Goal: Find specific page/section

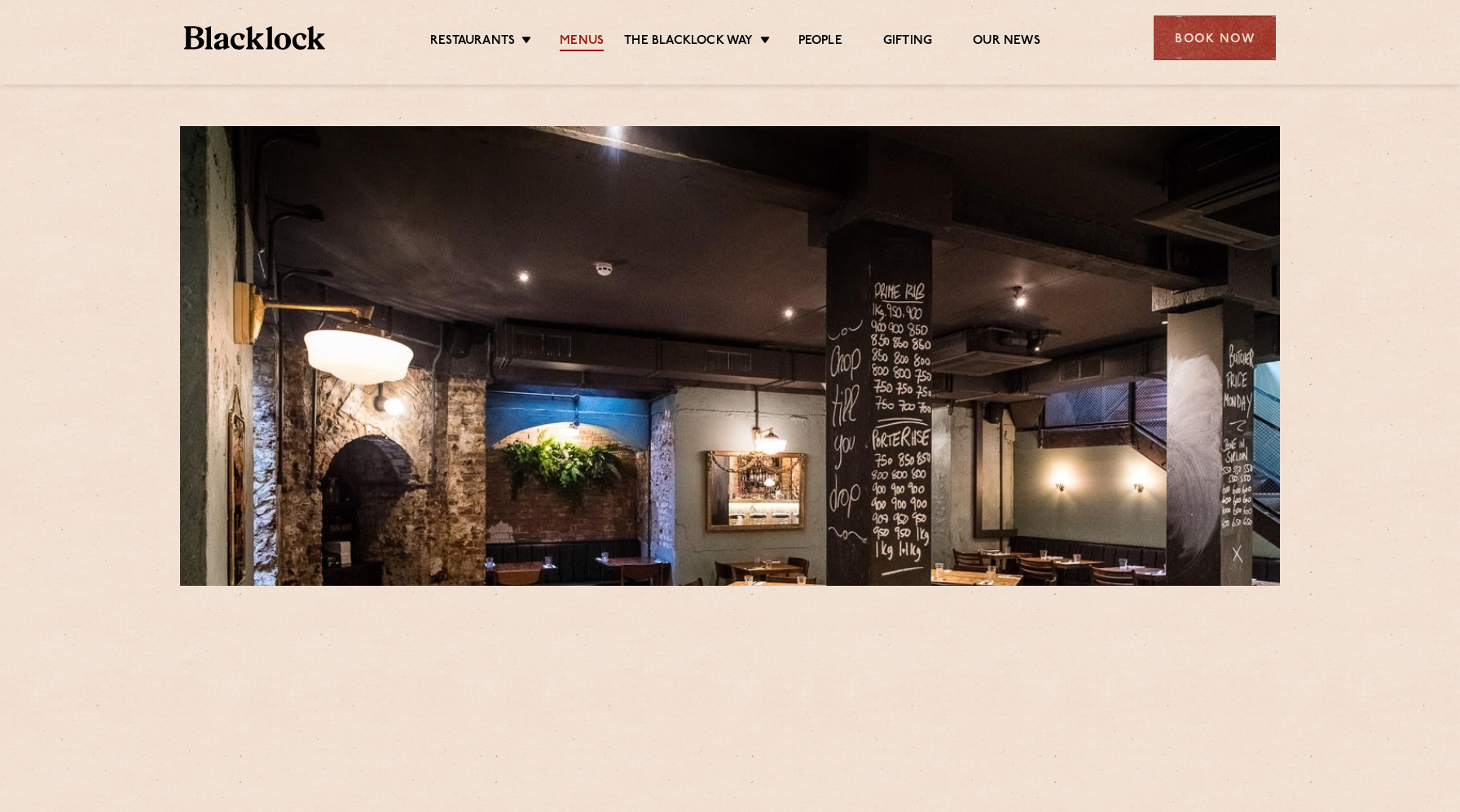
click at [576, 41] on link "Menus" at bounding box center [582, 42] width 44 height 18
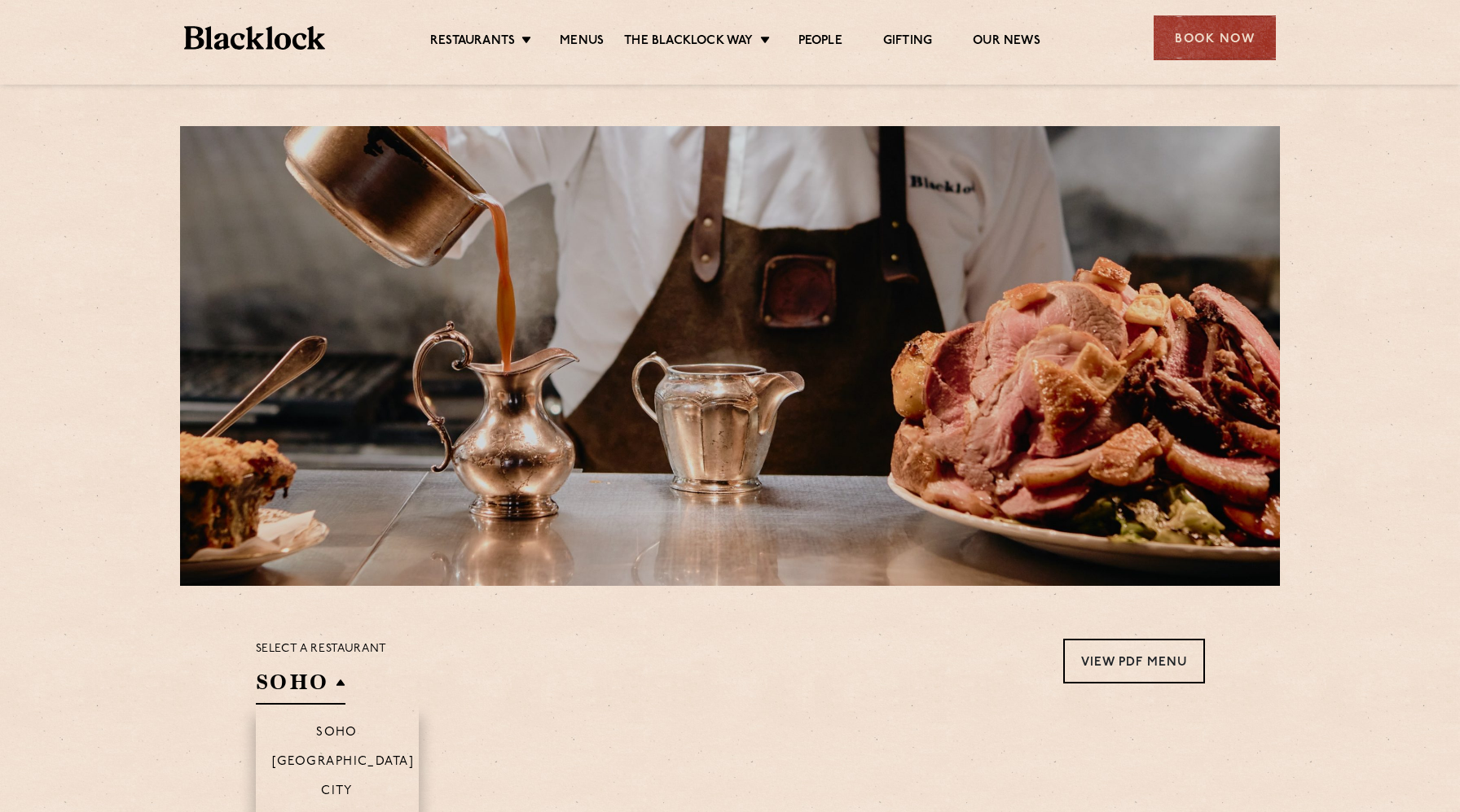
click at [319, 684] on h2 "SOHO" at bounding box center [301, 686] width 90 height 37
click at [337, 785] on p "City" at bounding box center [337, 793] width 32 height 16
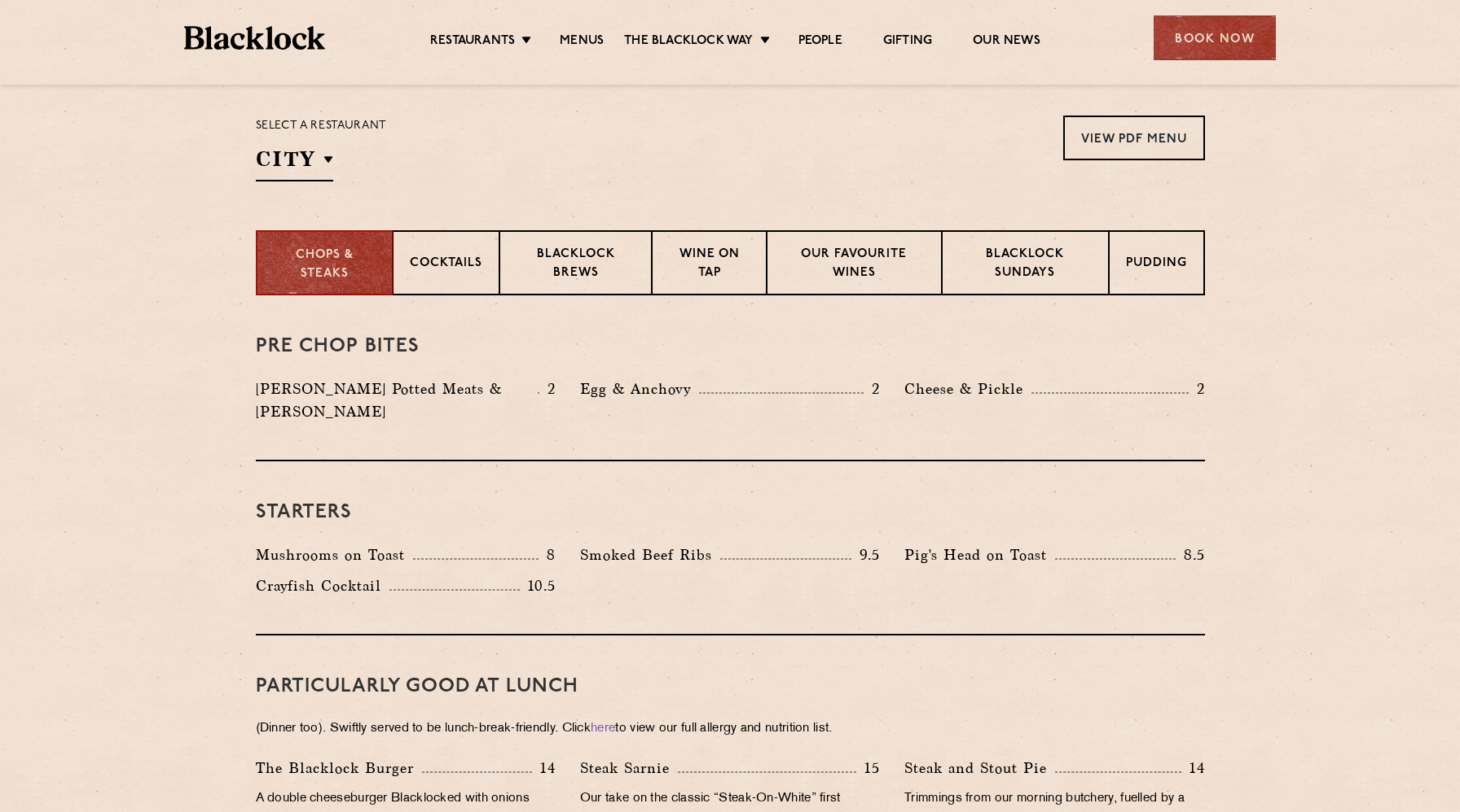
scroll to position [521, 0]
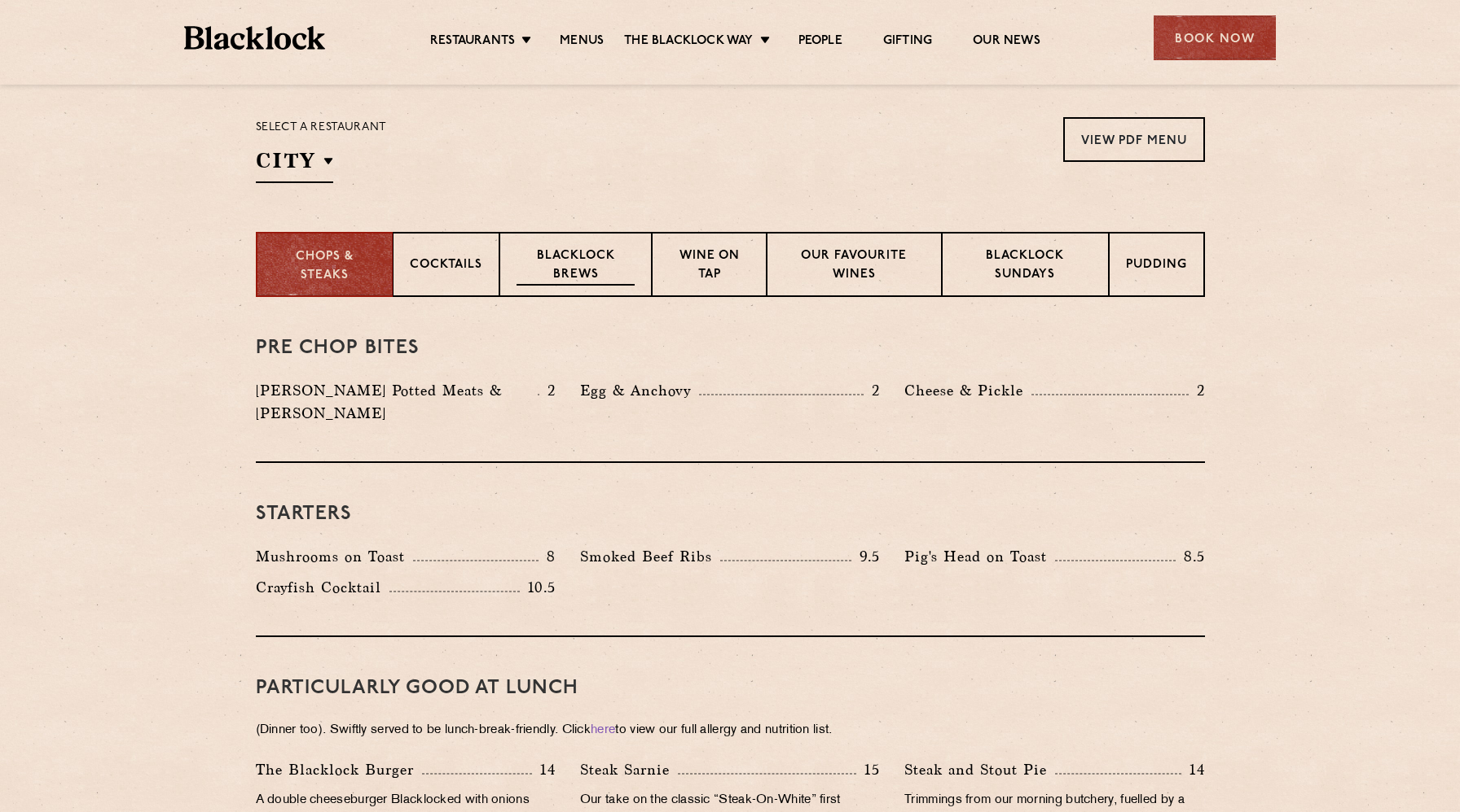
click at [583, 270] on p "Blacklock Brews" at bounding box center [576, 267] width 119 height 38
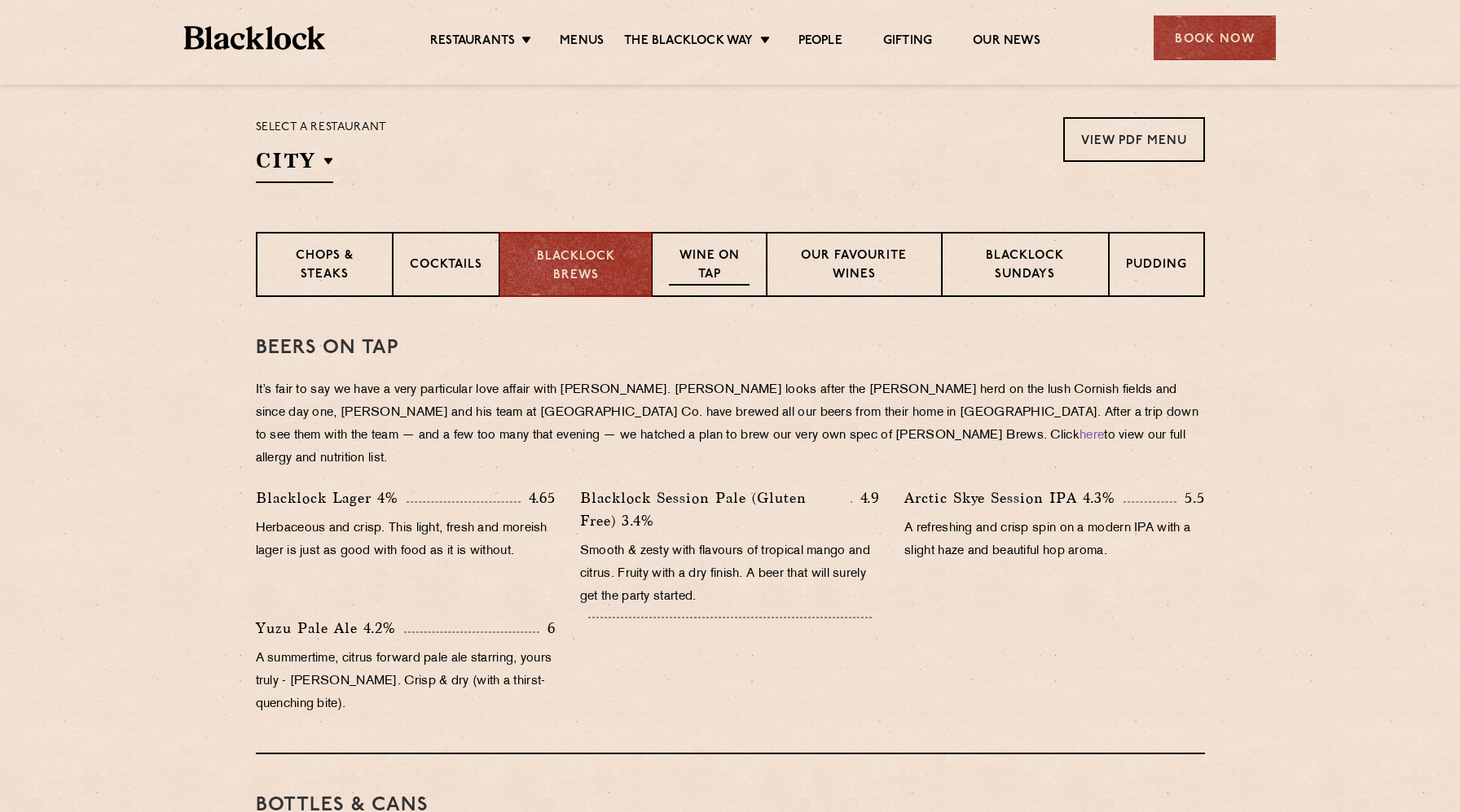
click at [722, 272] on p "Wine on Tap" at bounding box center [709, 267] width 80 height 38
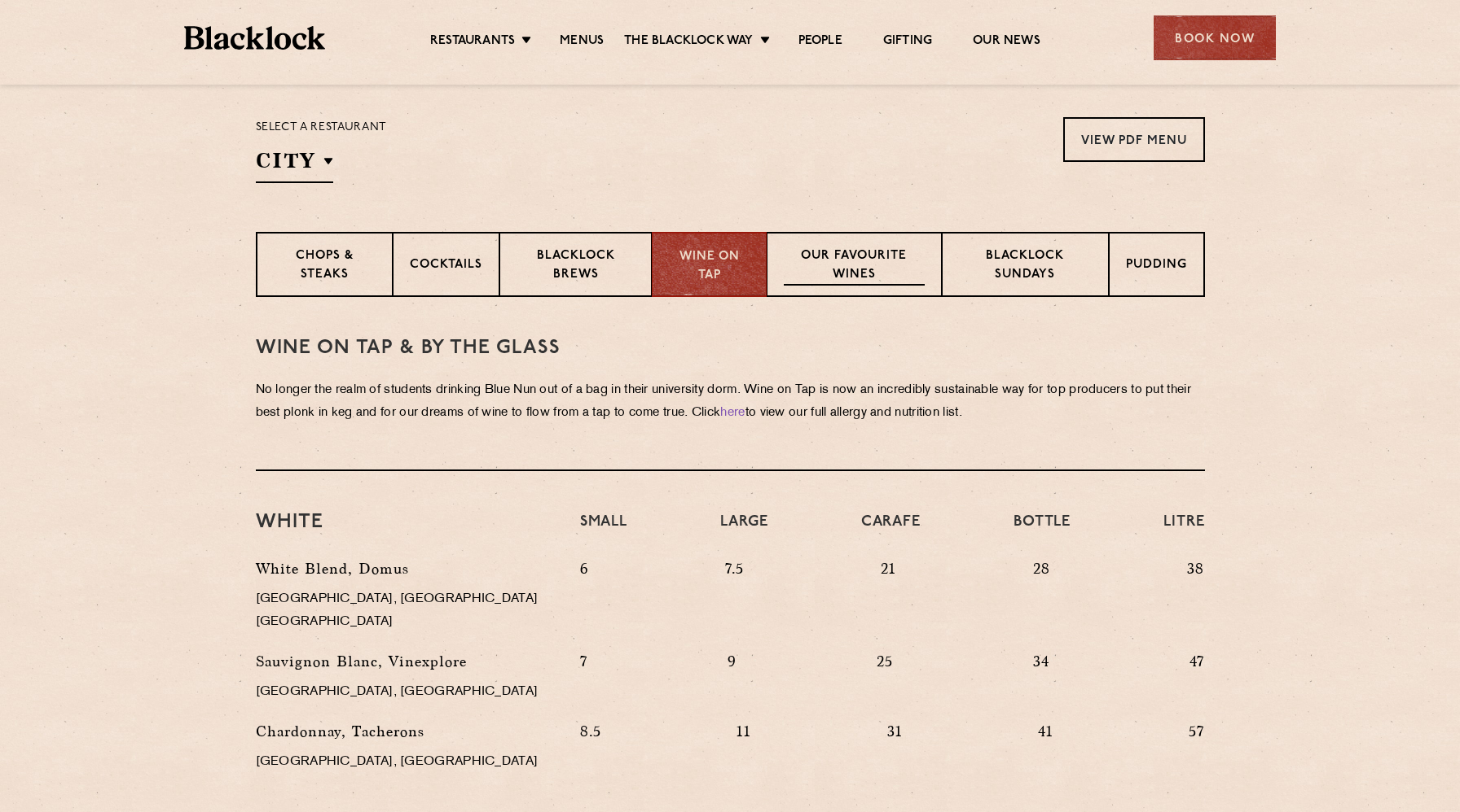
click at [870, 284] on p "Our favourite wines" at bounding box center [853, 267] width 141 height 38
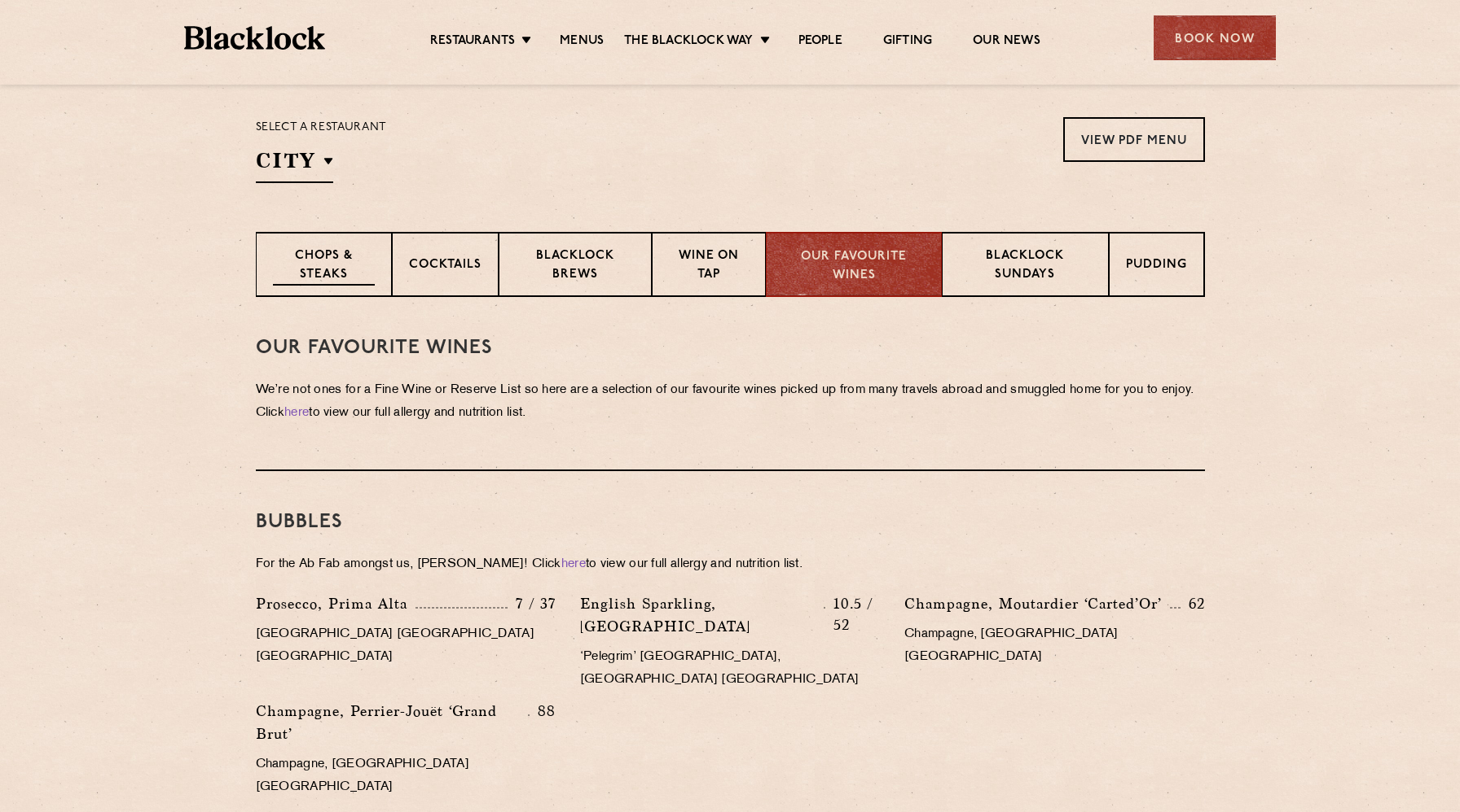
click at [312, 270] on p "Chops & Steaks" at bounding box center [324, 267] width 102 height 38
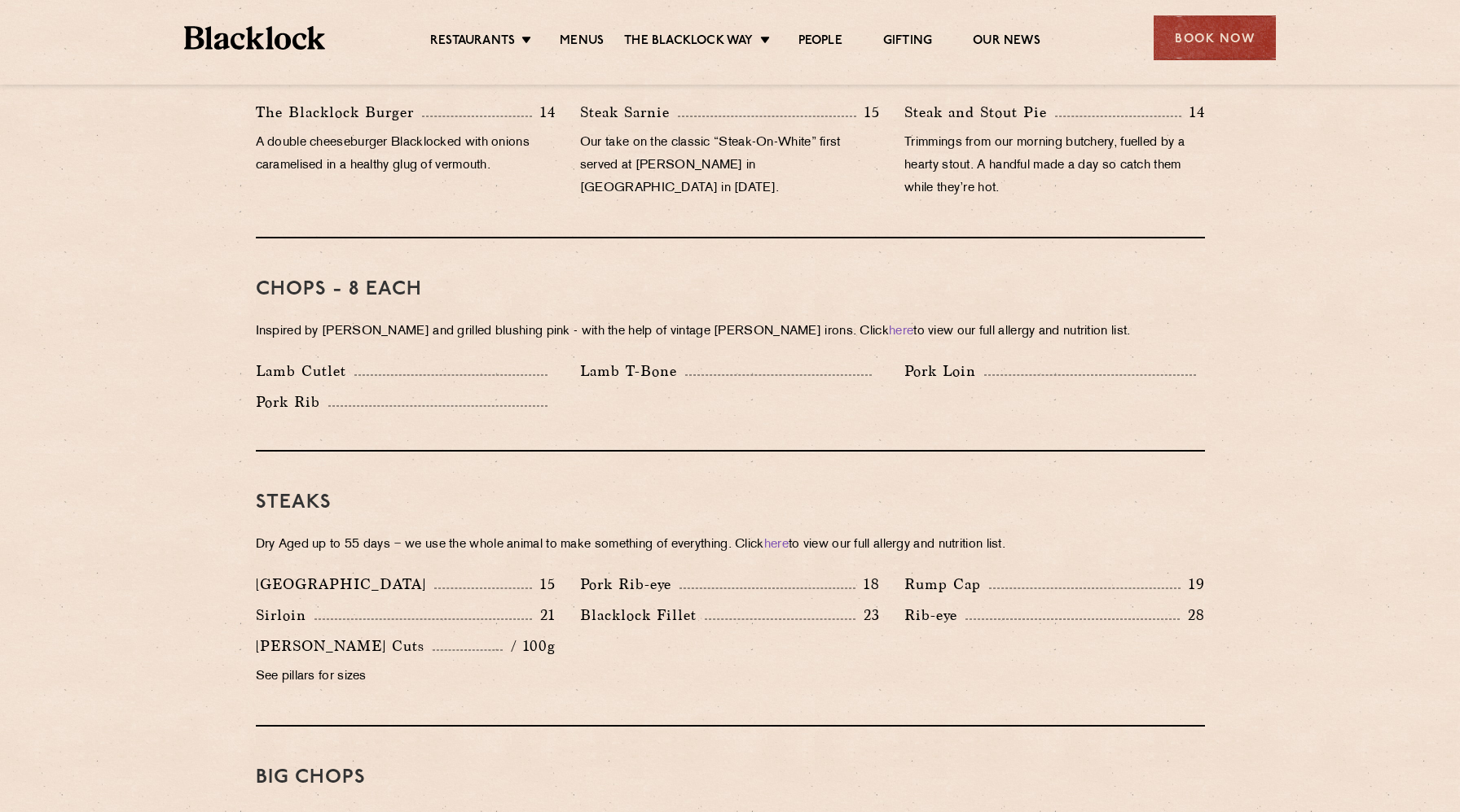
scroll to position [545, 0]
